Goal: Participate in discussion

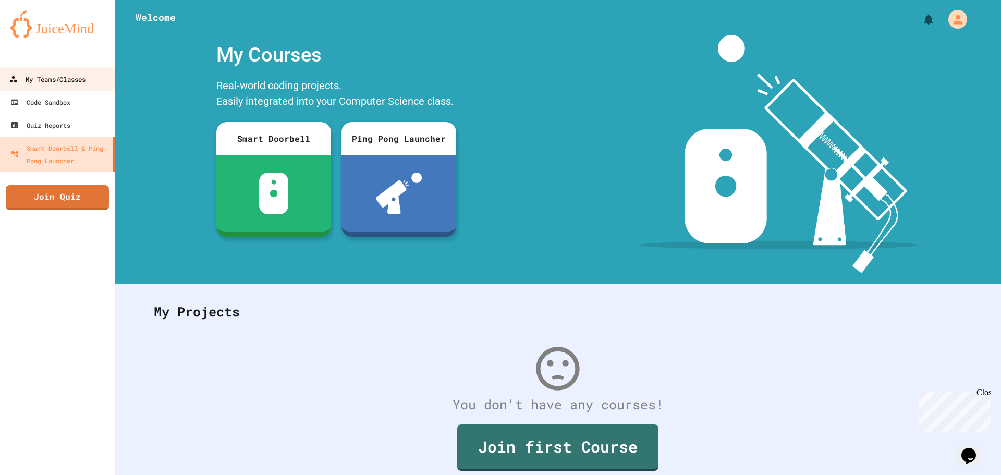
click at [59, 68] on link "My Teams/Classes" at bounding box center [57, 78] width 118 height 23
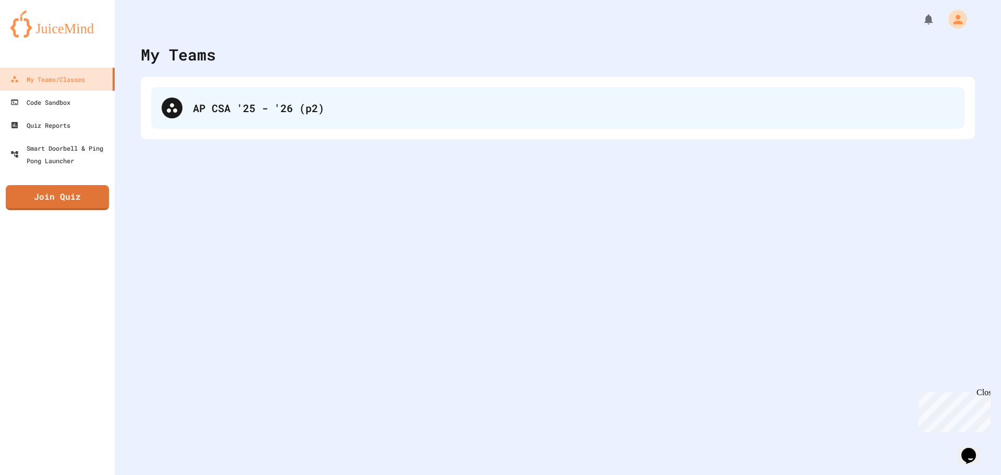
click at [325, 112] on div "AP CSA '25 - '26 (p2)" at bounding box center [573, 108] width 761 height 16
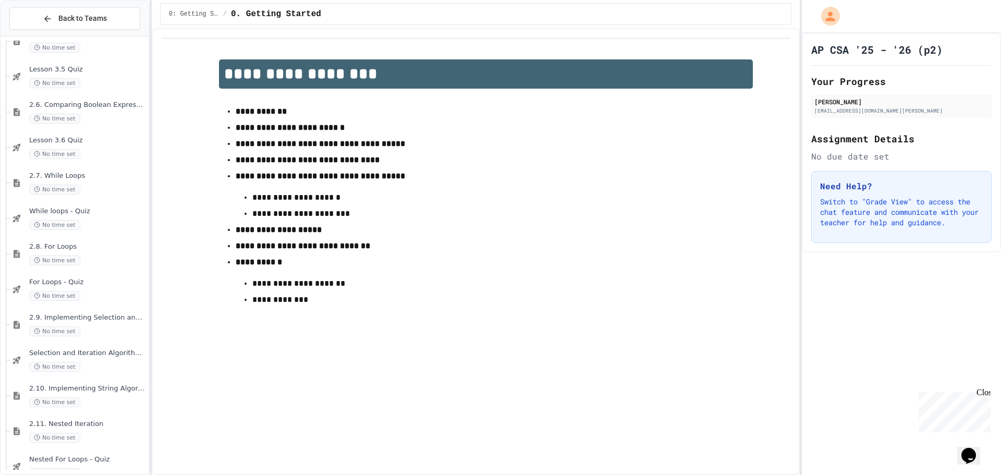
scroll to position [2028, 0]
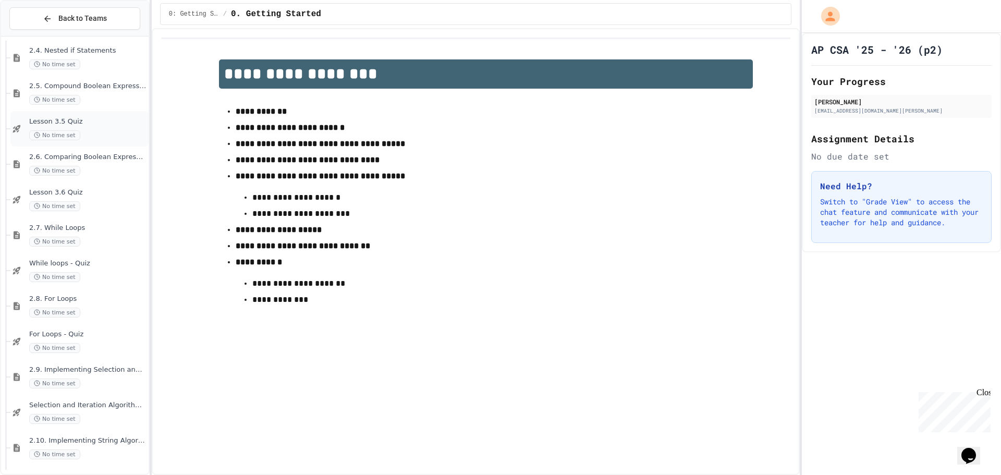
click at [112, 136] on div "No time set" at bounding box center [87, 135] width 117 height 10
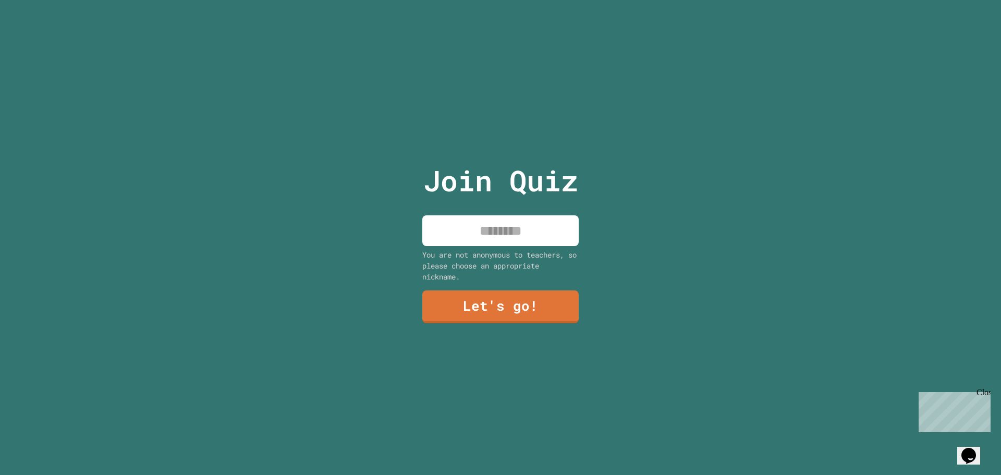
click at [492, 217] on input at bounding box center [500, 230] width 156 height 31
type input "**********"
click at [502, 305] on link "Let's go!" at bounding box center [501, 305] width 144 height 34
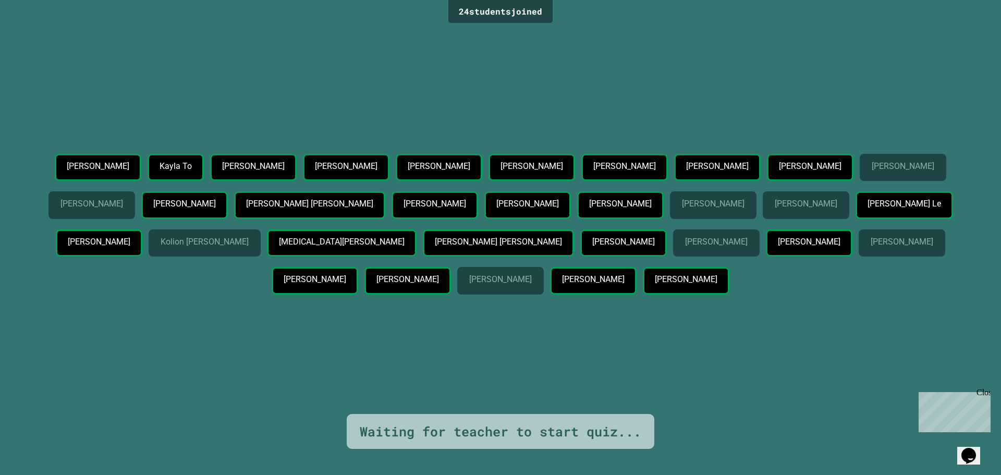
click at [793, 299] on div "[PERSON_NAME] [PERSON_NAME] To [PERSON_NAME] [PERSON_NAME] [PERSON_NAME] [PERSO…" at bounding box center [500, 226] width 949 height 145
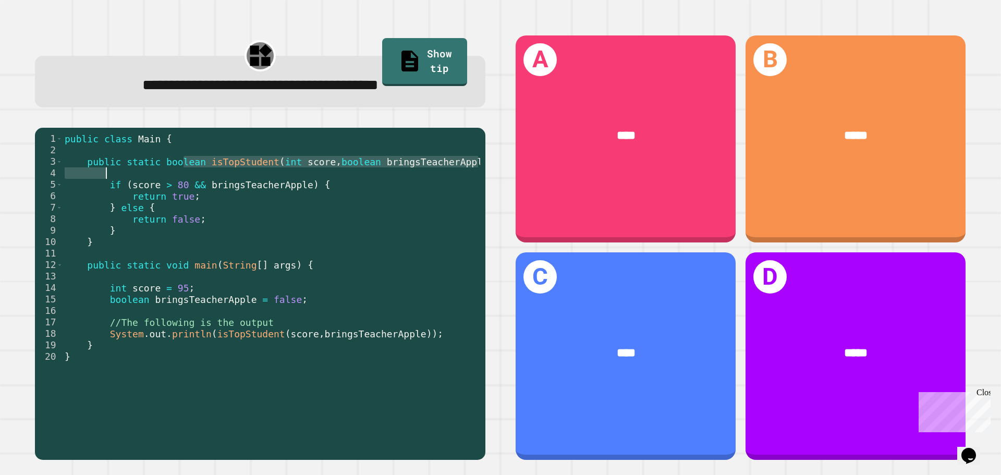
drag, startPoint x: 186, startPoint y: 163, endPoint x: 292, endPoint y: 169, distance: 106.6
click at [286, 170] on div "public class Main { public static boolean isTopStudent ( int score , boolean br…" at bounding box center [272, 293] width 418 height 321
click at [323, 119] on div "**********" at bounding box center [260, 247] width 481 height 455
click at [322, 115] on div "**********" at bounding box center [260, 247] width 481 height 455
click at [323, 211] on div "public class Main { public static boolean isTopStudent ( int score , boolean br…" at bounding box center [272, 293] width 418 height 321
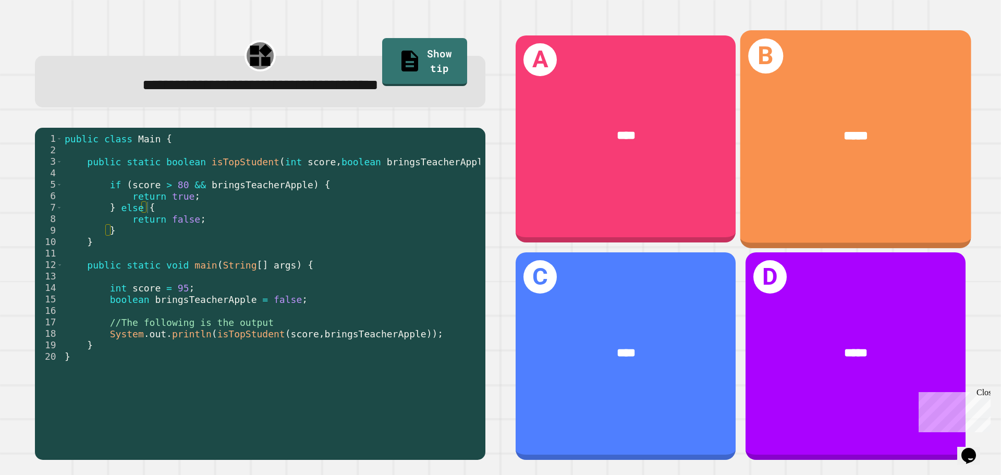
click at [827, 151] on div "*****" at bounding box center [855, 136] width 231 height 70
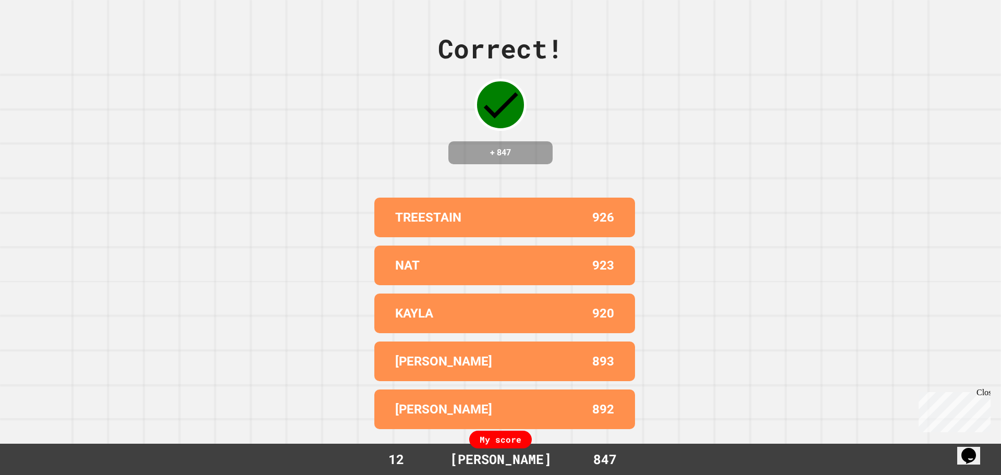
click at [755, 155] on div "Correct! + 847 TREESTAIN 926 NAT 923 KAYLA 920 [PERSON_NAME] 893 [PERSON_NAME] …" at bounding box center [500, 237] width 1001 height 475
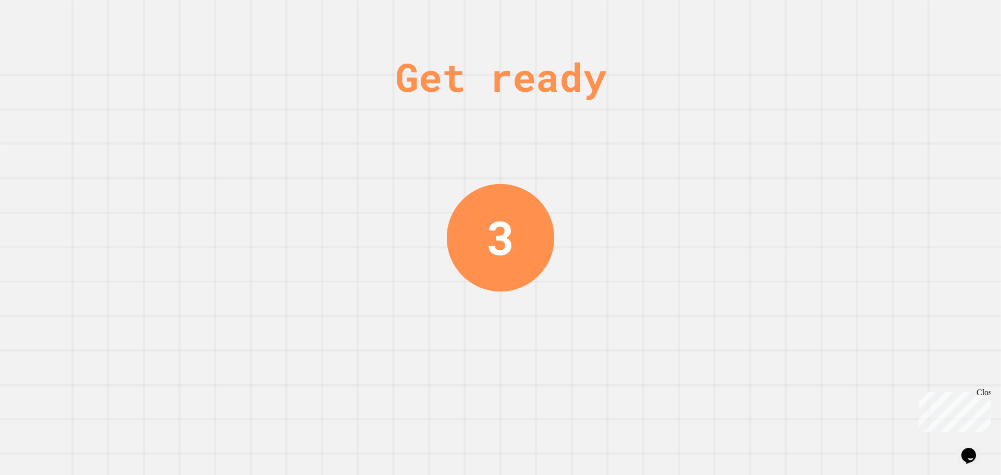
click at [724, 118] on div "Get ready 3" at bounding box center [500, 237] width 1001 height 475
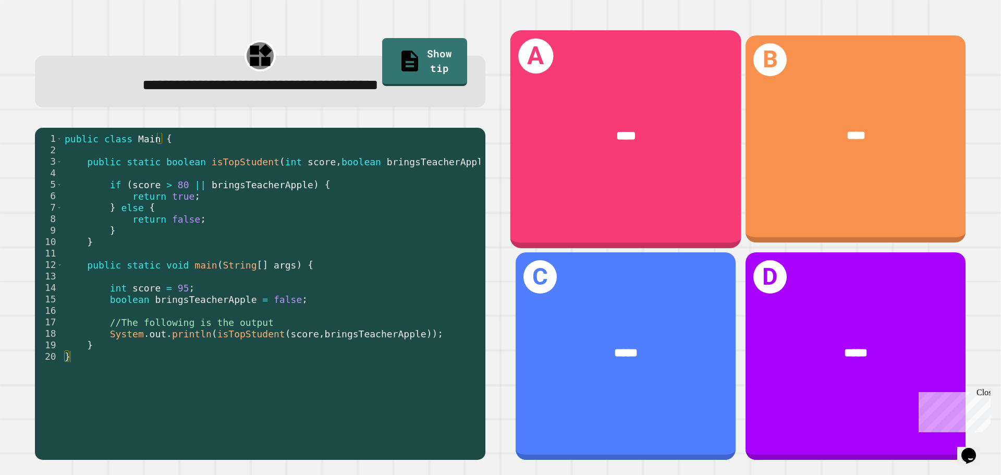
click at [644, 142] on div "****" at bounding box center [626, 135] width 180 height 19
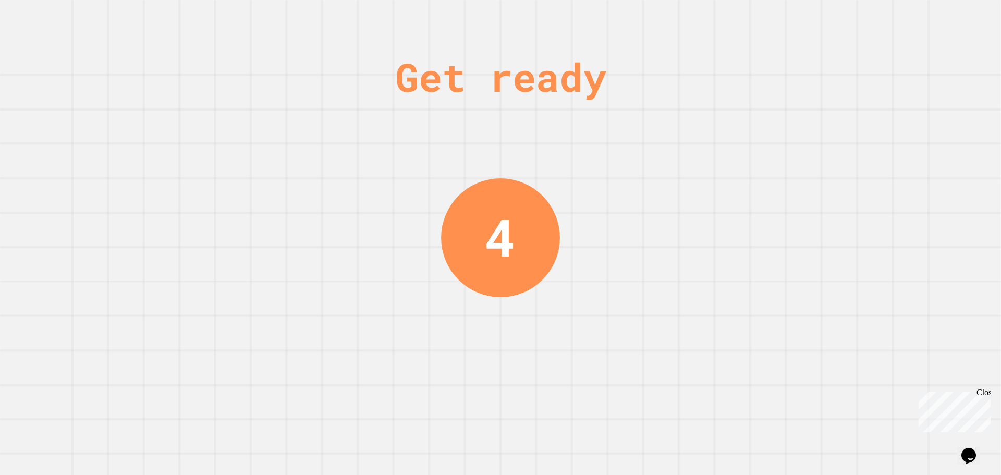
click at [664, 161] on div "Get ready 4" at bounding box center [500, 237] width 1001 height 475
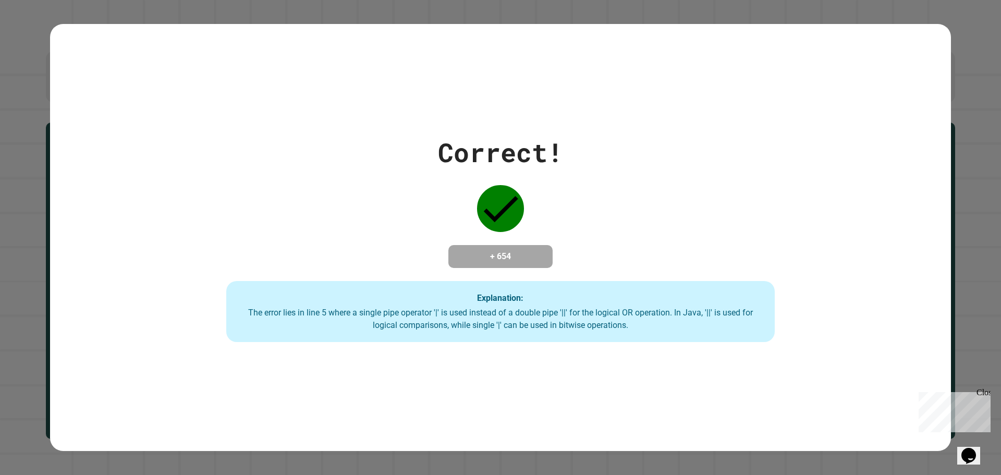
click at [731, 224] on div "Correct! + 654 Explanation: The error lies in line 5 where a single pipe operat…" at bounding box center [500, 238] width 783 height 210
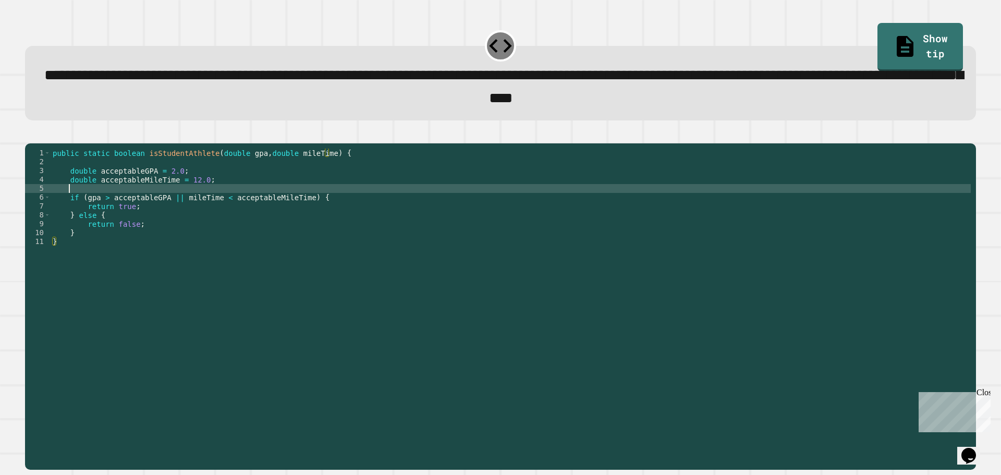
click at [318, 208] on div "public static boolean isStudentAthlete ( double gpa , double mileTime ) { doubl…" at bounding box center [511, 295] width 920 height 292
click at [168, 188] on div "public static boolean isStudentAthlete ( double gpa , double mileTime ) { doubl…" at bounding box center [511, 295] width 920 height 292
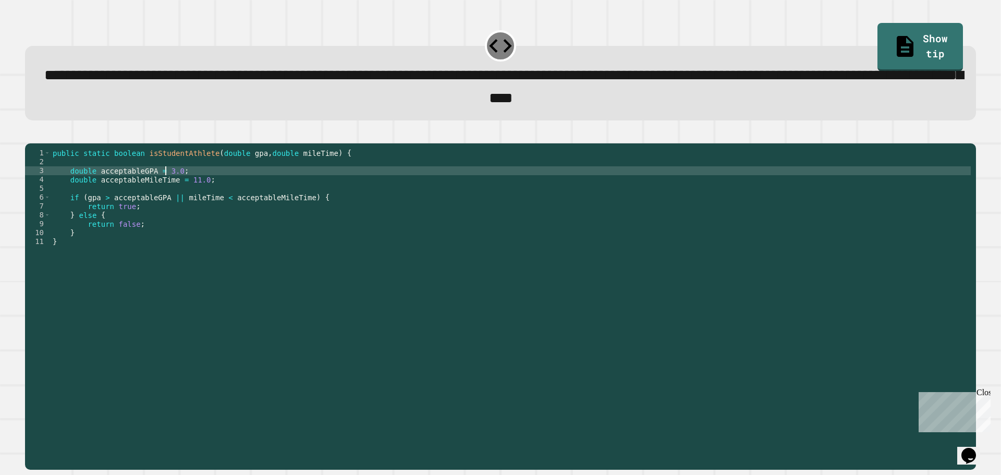
scroll to position [0, 8]
click at [30, 135] on button "button" at bounding box center [30, 135] width 0 height 0
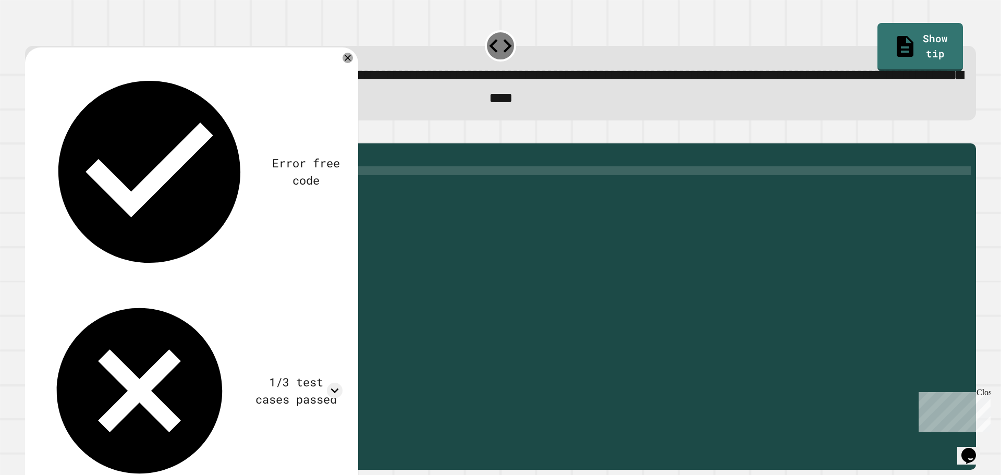
click at [189, 199] on div "public static boolean isStudentAthlete ( double gpa , double mileTime ) { doubl…" at bounding box center [511, 295] width 920 height 292
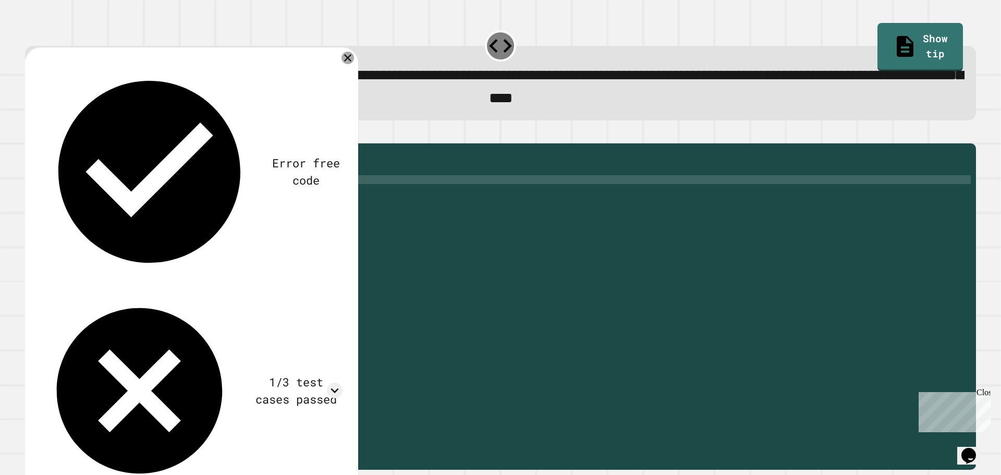
click at [350, 63] on icon at bounding box center [347, 58] width 13 height 13
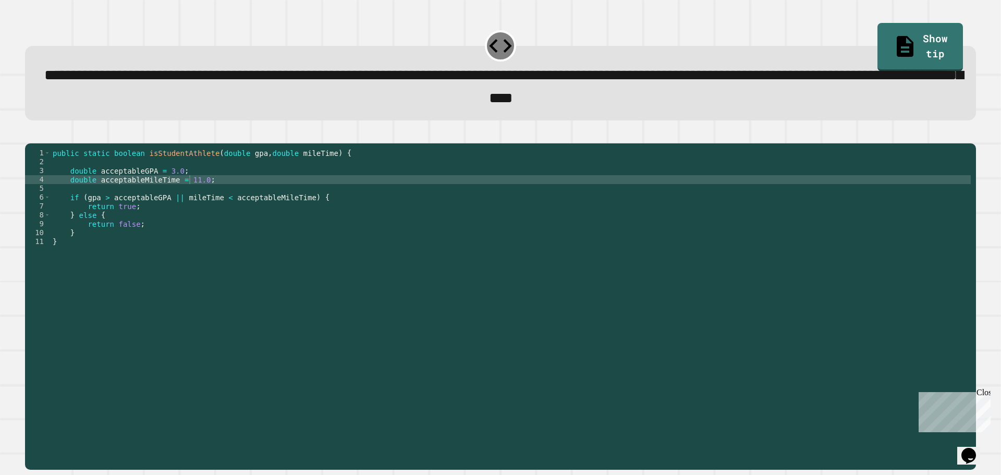
click at [188, 195] on div "public static boolean isStudentAthlete ( double gpa , double mileTime ) { doubl…" at bounding box center [511, 295] width 920 height 292
click at [188, 196] on div "public static boolean isStudentAthlete ( double gpa , double mileTime ) { doubl…" at bounding box center [511, 295] width 920 height 292
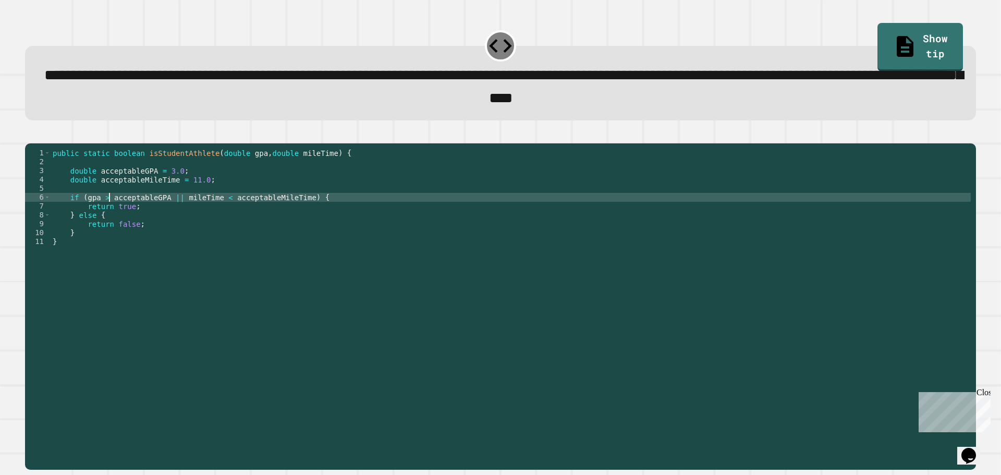
click at [107, 216] on div "public static boolean isStudentAthlete ( double gpa , double mileTime ) { doubl…" at bounding box center [511, 295] width 920 height 292
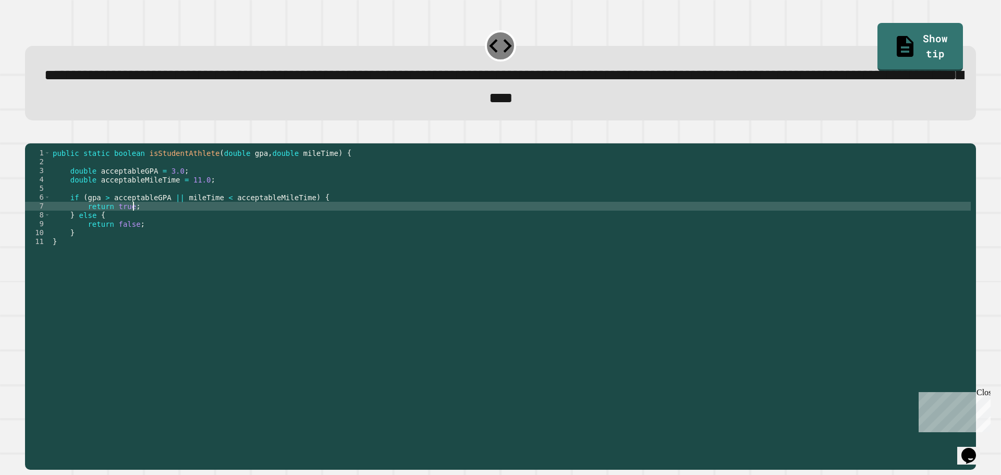
scroll to position [0, 5]
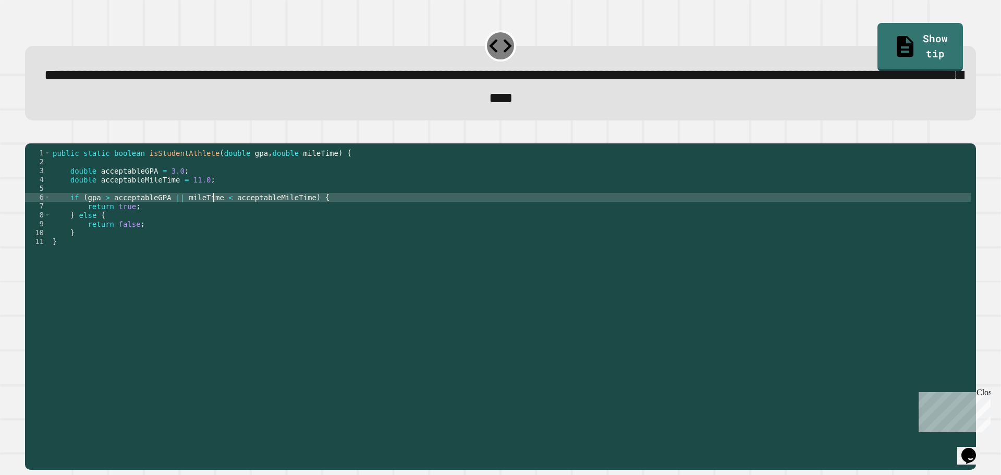
type textarea "**********"
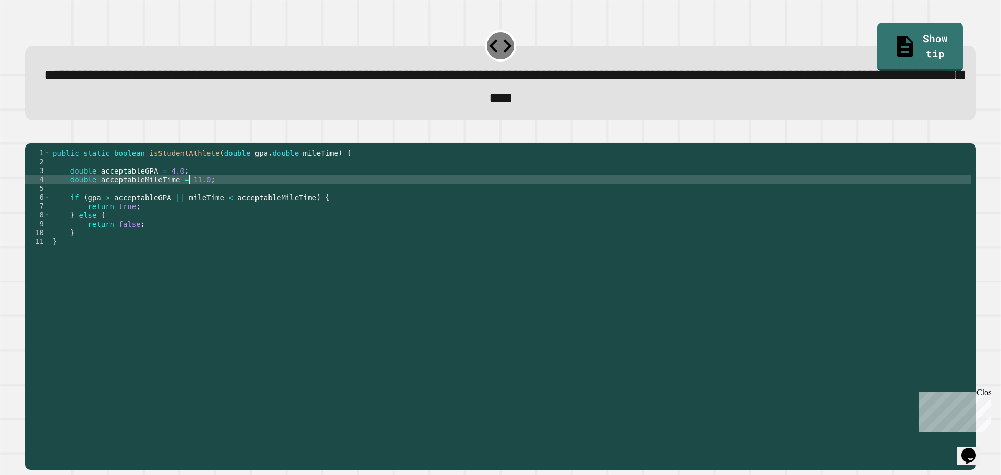
scroll to position [0, 9]
click at [30, 135] on icon "button" at bounding box center [30, 135] width 0 height 0
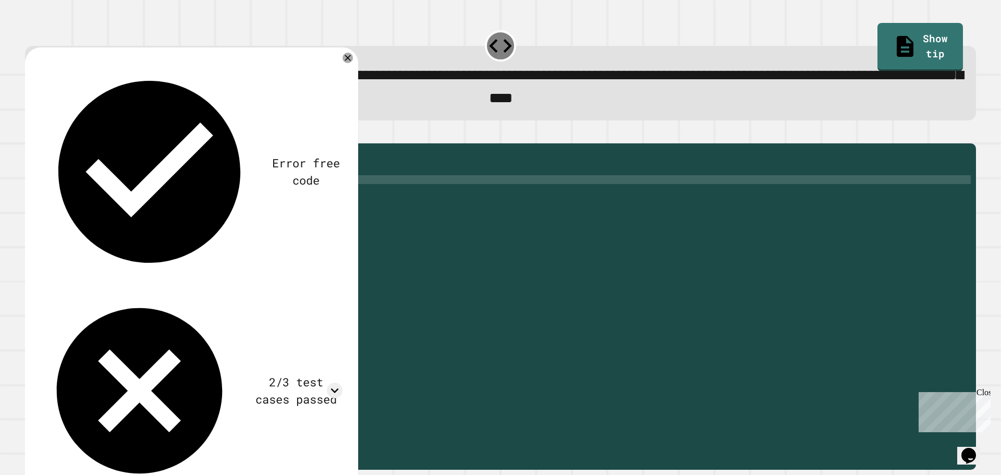
click at [186, 197] on div "public static boolean isStudentAthlete ( double gpa , double mileTime ) { doubl…" at bounding box center [511, 295] width 920 height 292
click at [30, 135] on icon "button" at bounding box center [30, 135] width 0 height 0
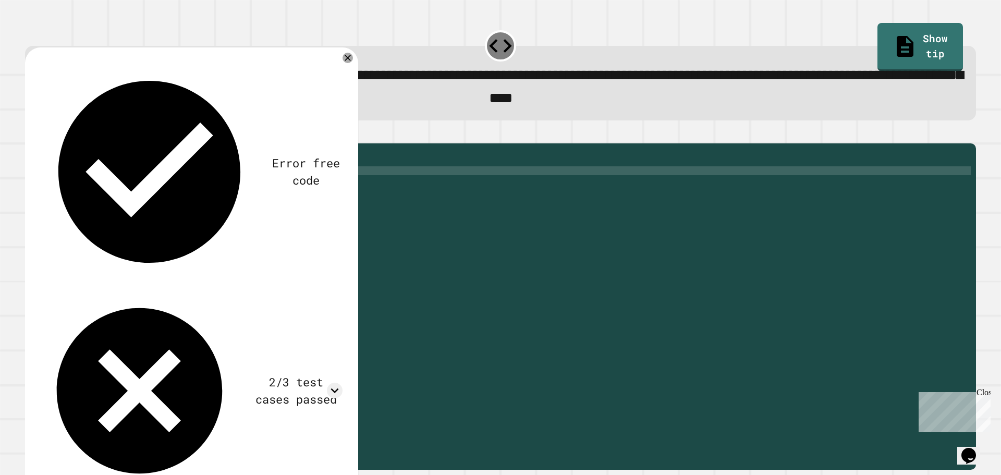
click at [167, 187] on div "public static boolean isStudentAthlete ( double gpa , double mileTime ) { doubl…" at bounding box center [511, 295] width 920 height 292
click at [188, 199] on div "public static boolean isStudentAthlete ( double gpa , double mileTime ) { doubl…" at bounding box center [511, 295] width 920 height 292
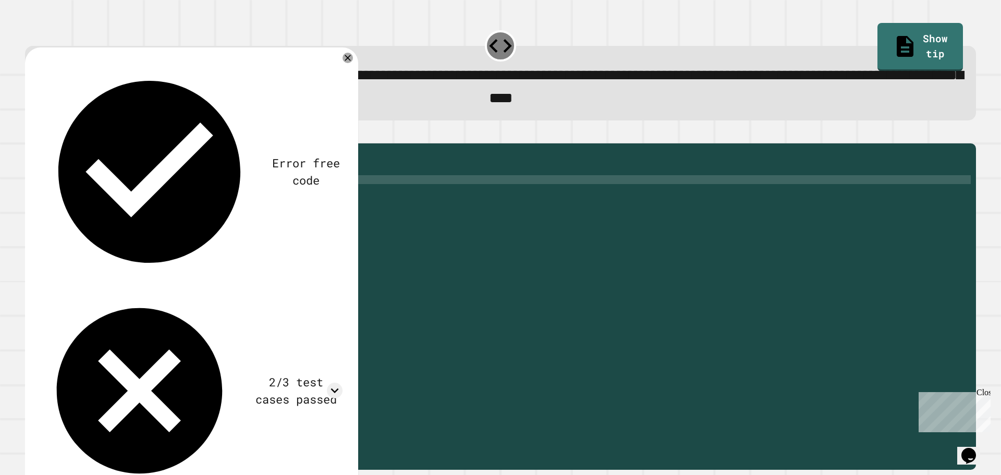
scroll to position [0, 9]
click at [30, 135] on icon "button" at bounding box center [30, 135] width 0 height 0
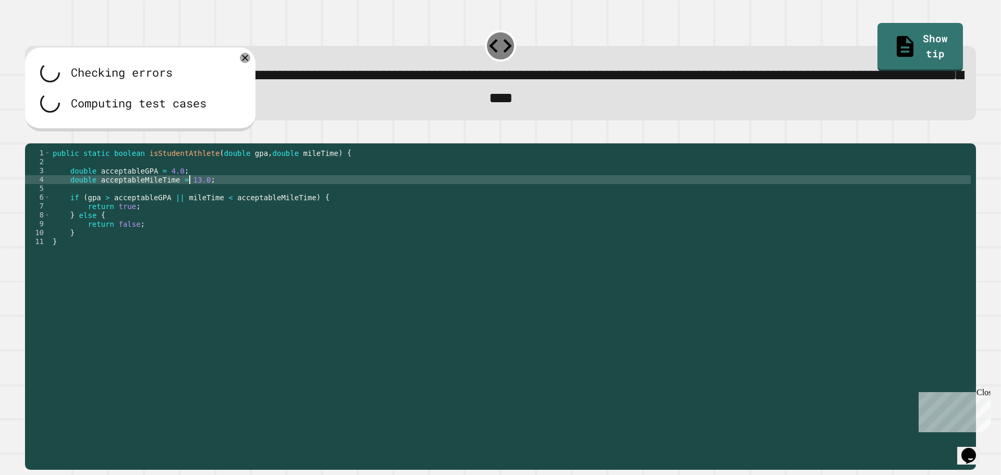
click at [189, 199] on div "public static boolean isStudentAthlete ( double gpa , double mileTime ) { doubl…" at bounding box center [511, 295] width 920 height 292
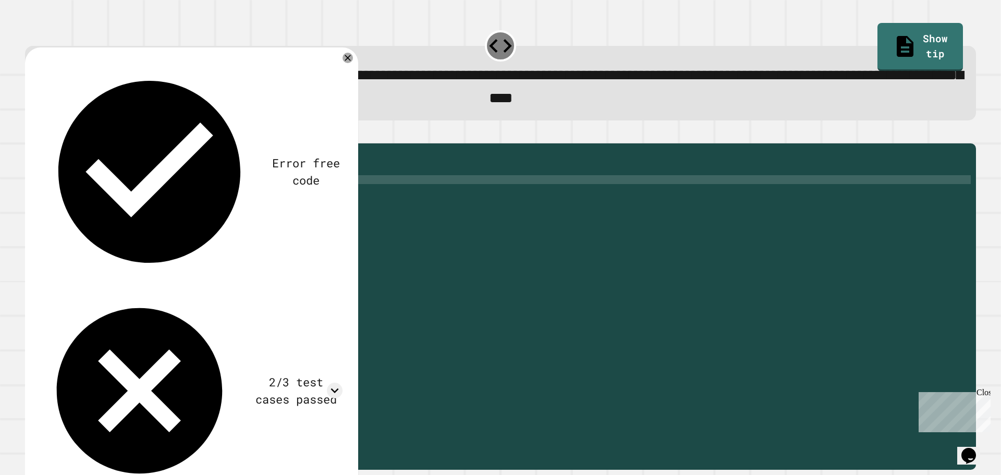
click at [30, 135] on icon "button" at bounding box center [30, 135] width 0 height 0
click at [190, 198] on div "public static boolean isStudentAthlete ( double gpa , double mileTime ) { doubl…" at bounding box center [511, 295] width 920 height 292
click at [172, 215] on div "public static boolean isStudentAthlete ( double gpa , double mileTime ) { doubl…" at bounding box center [511, 295] width 920 height 292
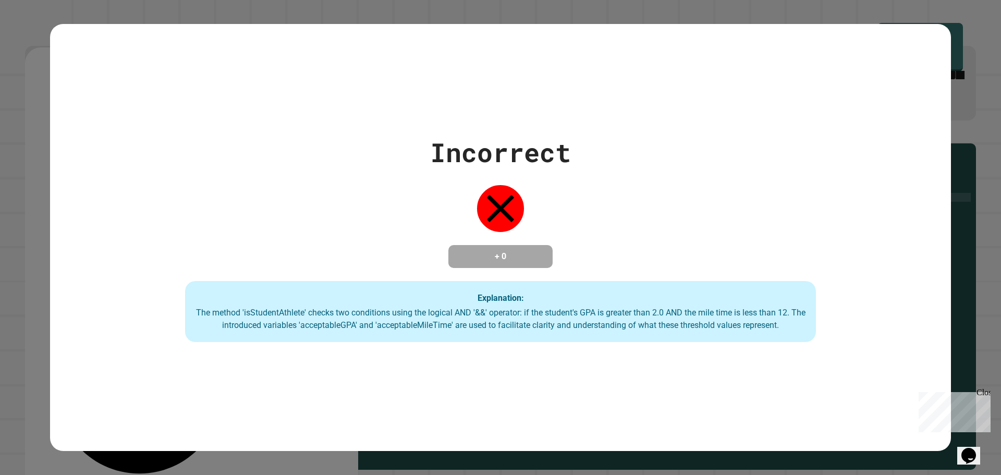
type textarea "**********"
